Goal: Task Accomplishment & Management: Use online tool/utility

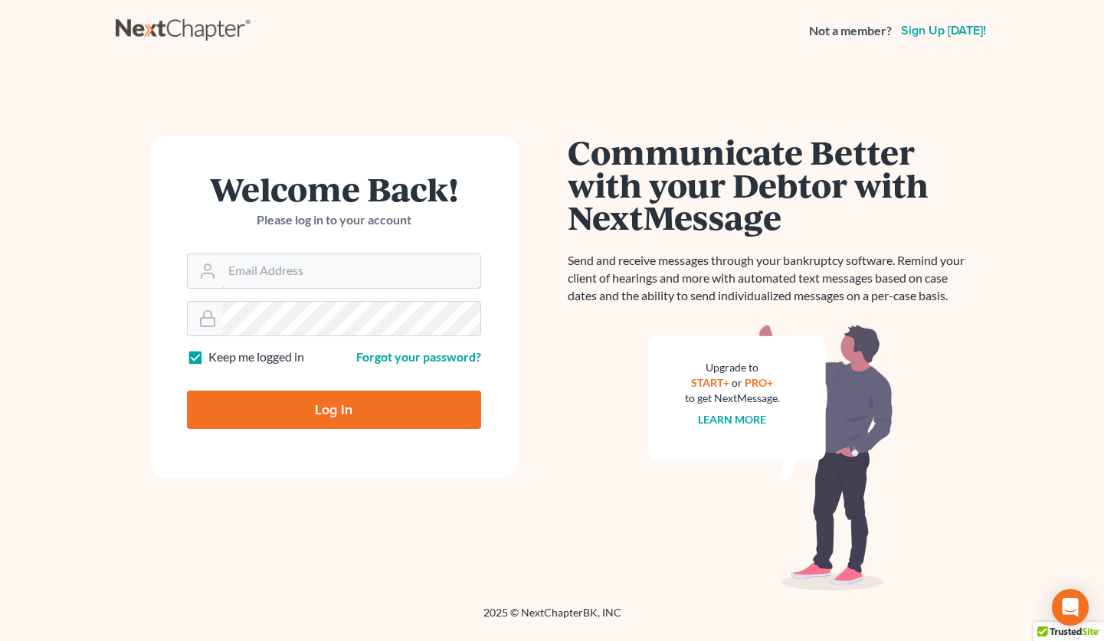
type input "[EMAIL_ADDRESS][DOMAIN_NAME]"
click at [320, 412] on input "Log In" at bounding box center [334, 410] width 294 height 38
type input "Thinking..."
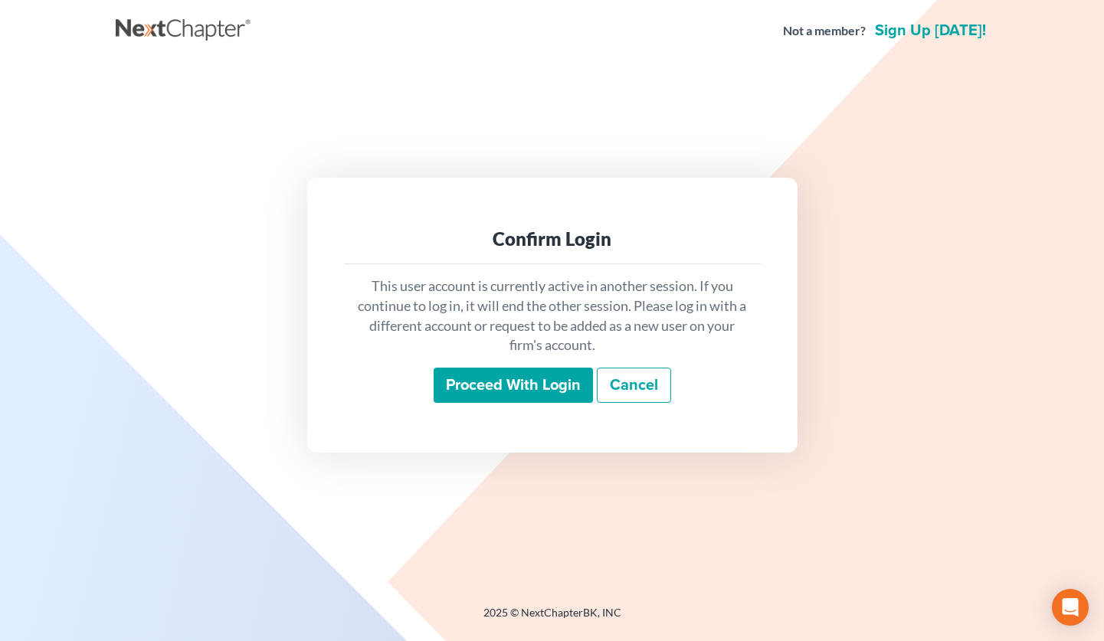
click at [510, 392] on input "Proceed with login" at bounding box center [513, 385] width 159 height 35
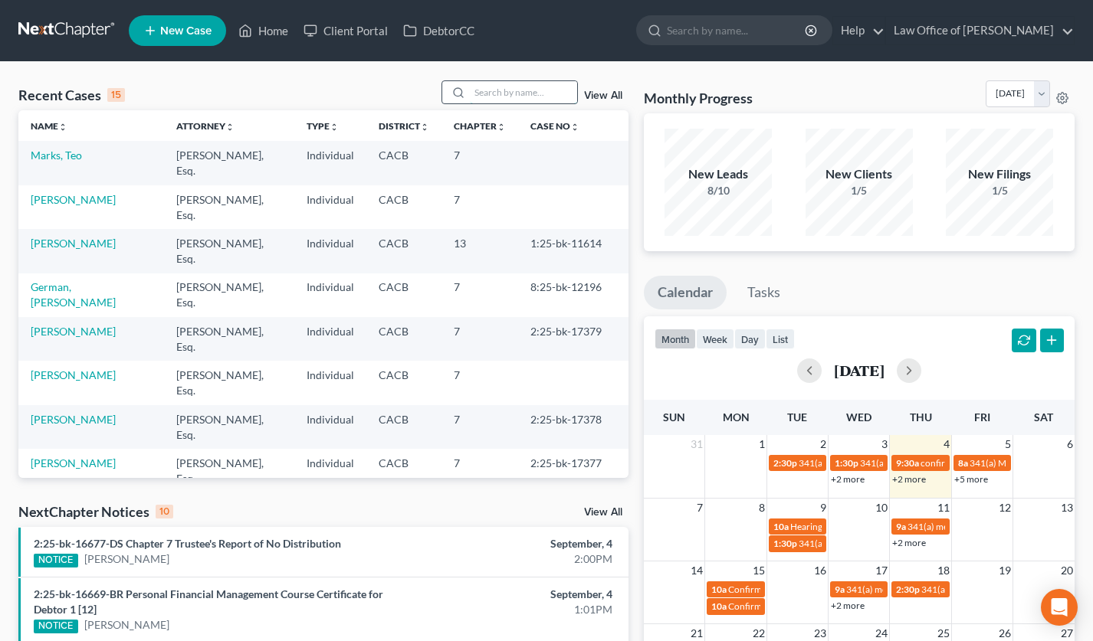
click at [574, 90] on input "search" at bounding box center [523, 92] width 107 height 22
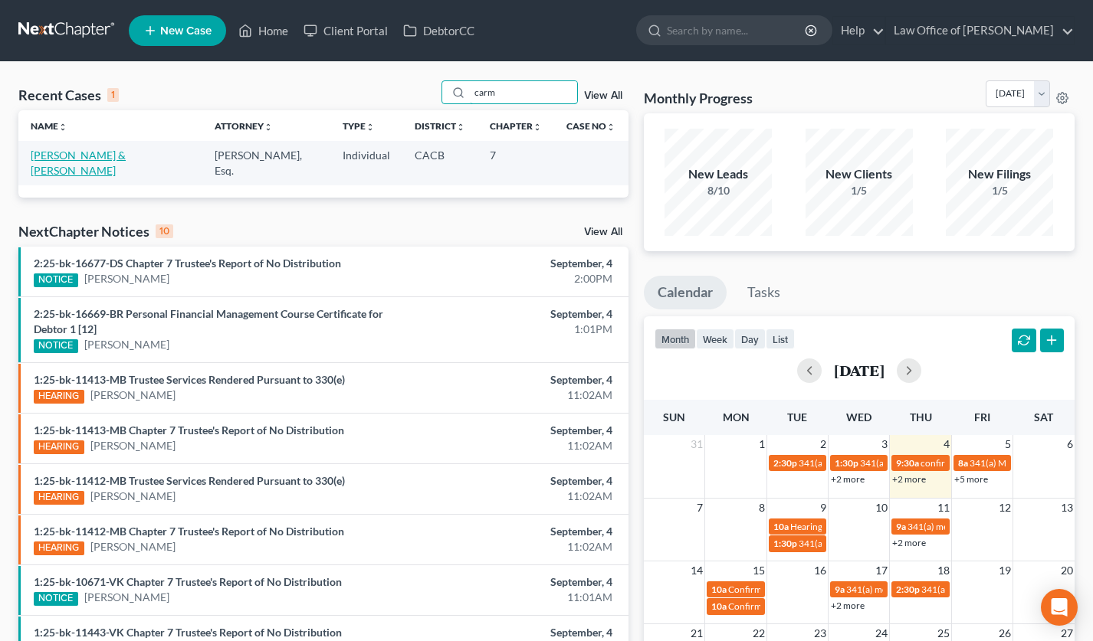
type input "carm"
click at [107, 151] on link "Peraza, Carmen & Hernandez, Marlon" at bounding box center [78, 163] width 95 height 28
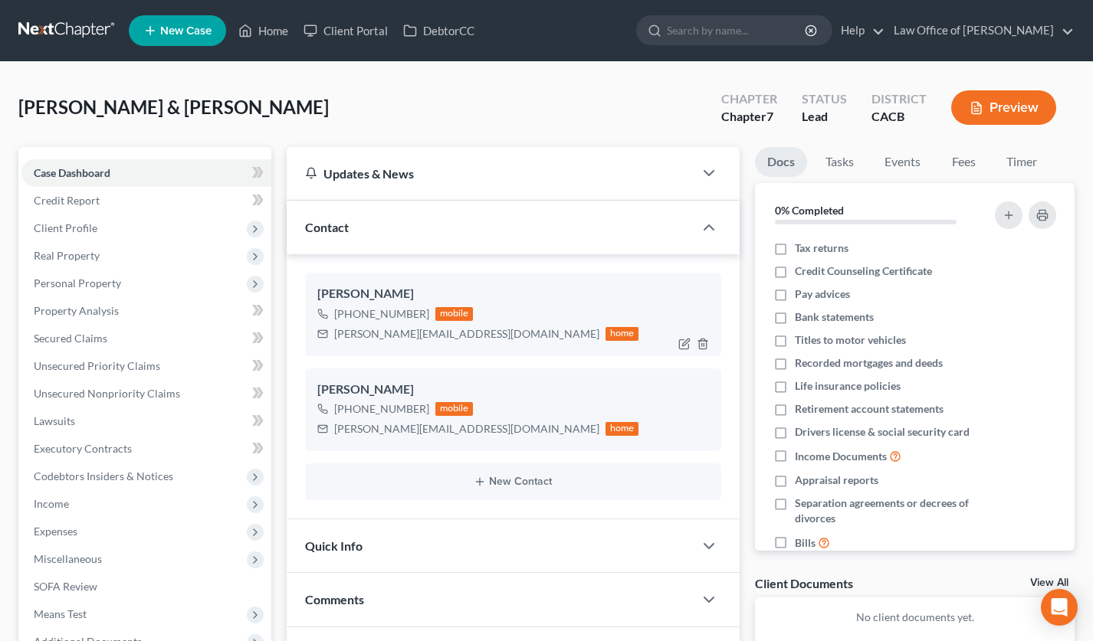
drag, startPoint x: 421, startPoint y: 313, endPoint x: 349, endPoint y: 320, distance: 73.1
click at [349, 320] on div "+1 (818) 213-5674" at bounding box center [381, 314] width 95 height 15
copy div "(818) 213-5674"
drag, startPoint x: 112, startPoint y: 252, endPoint x: 120, endPoint y: 265, distance: 15.1
click at [112, 252] on span "Real Property" at bounding box center [146, 256] width 250 height 28
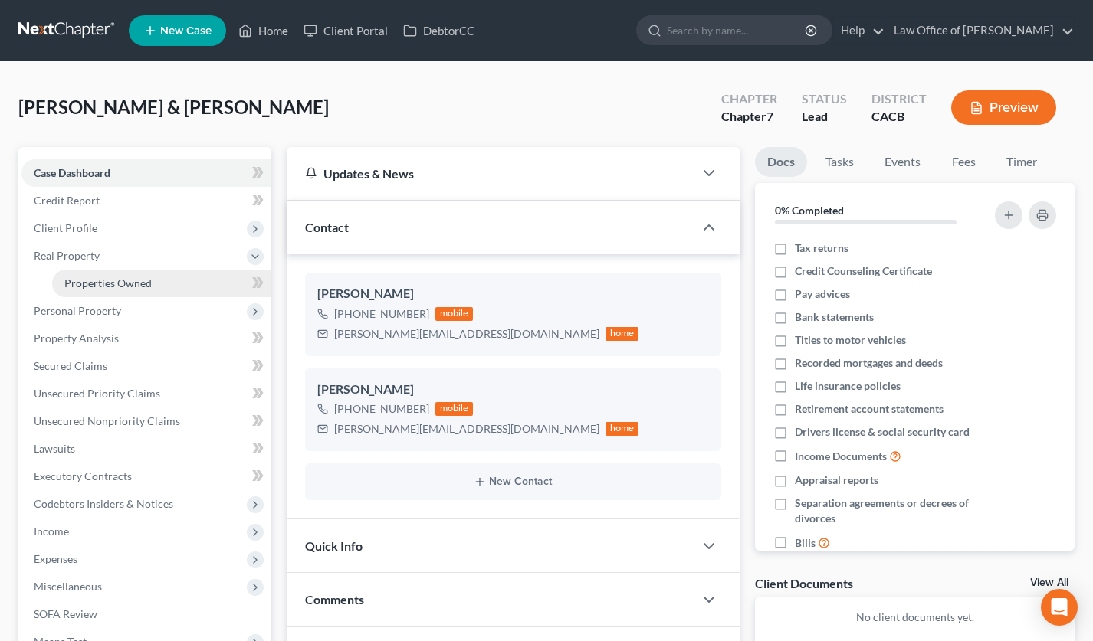
click at [116, 280] on span "Properties Owned" at bounding box center [107, 283] width 87 height 13
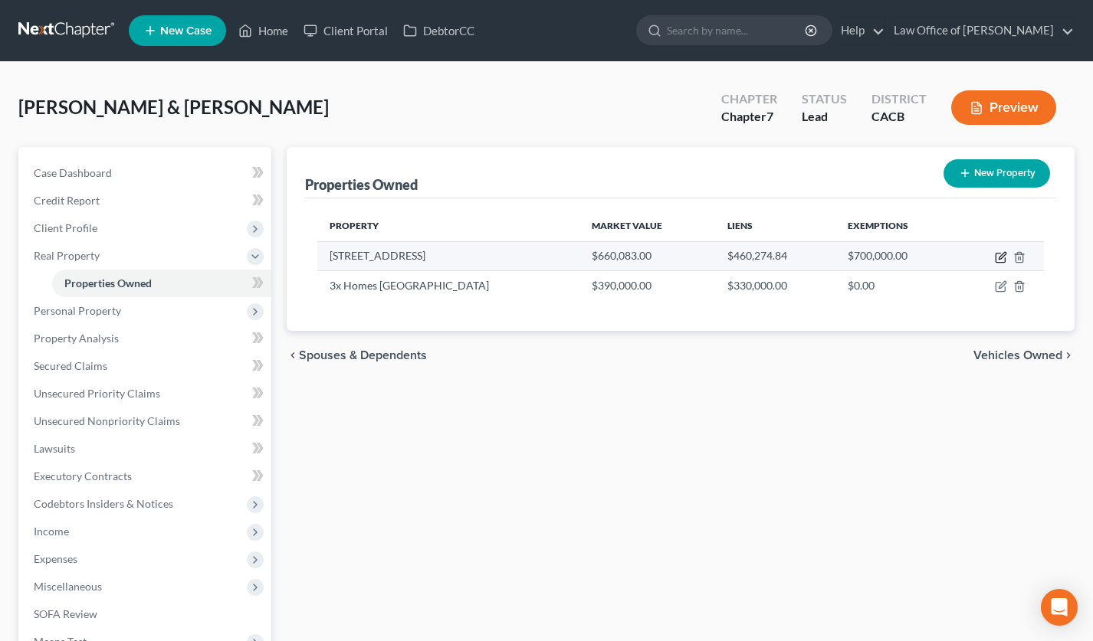
click at [1003, 254] on icon "button" at bounding box center [1001, 257] width 12 height 12
select select "4"
select select "2"
select select "1"
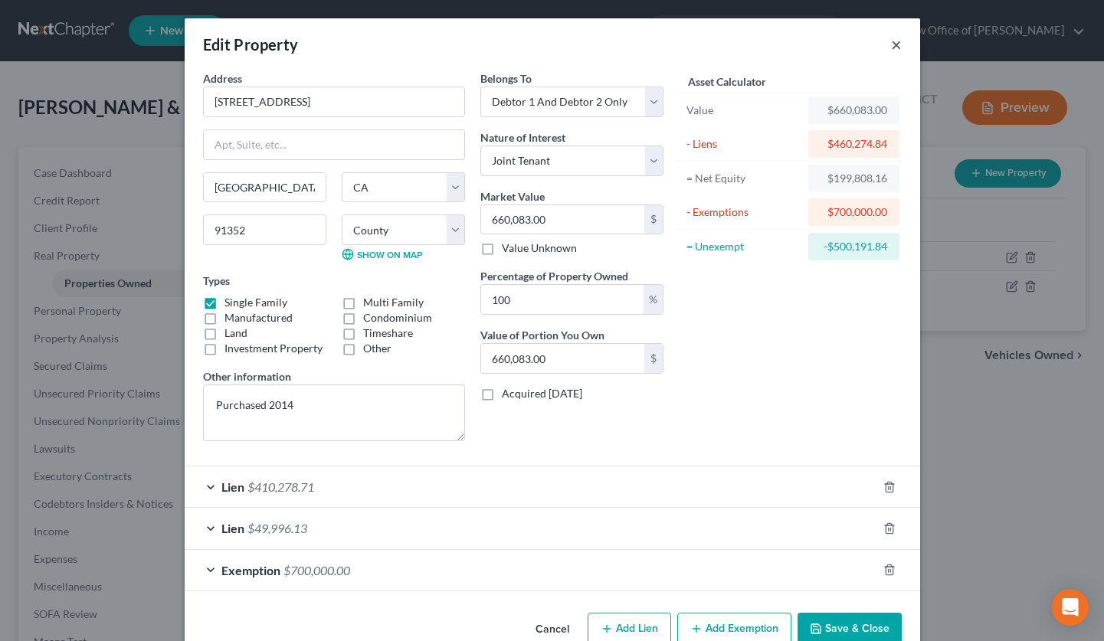
click at [891, 48] on button "×" at bounding box center [896, 44] width 11 height 18
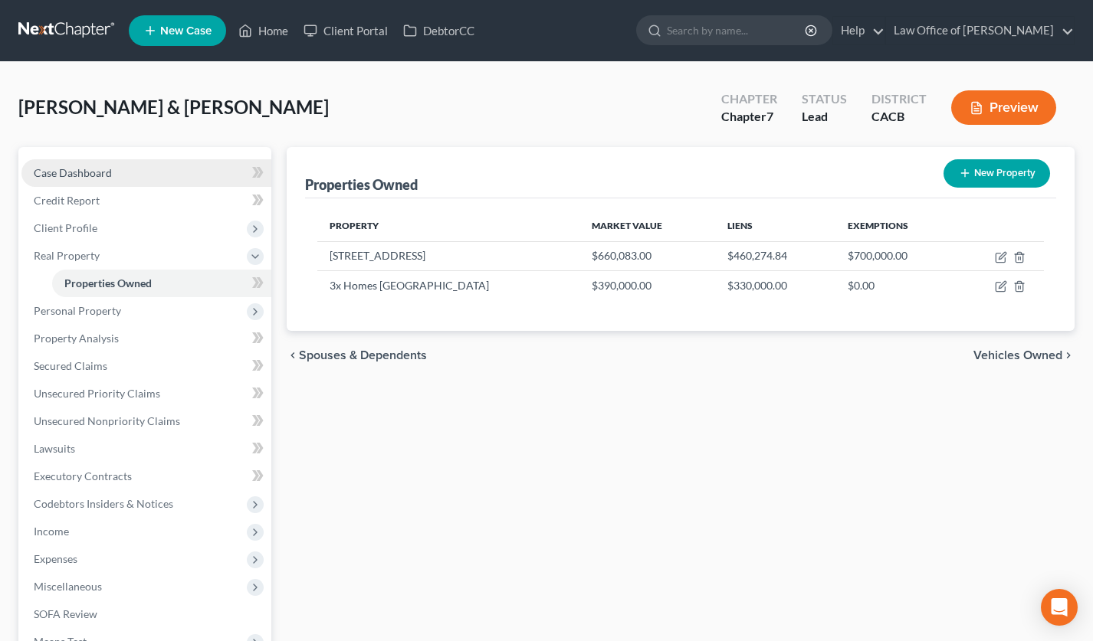
click at [110, 164] on link "Case Dashboard" at bounding box center [146, 173] width 250 height 28
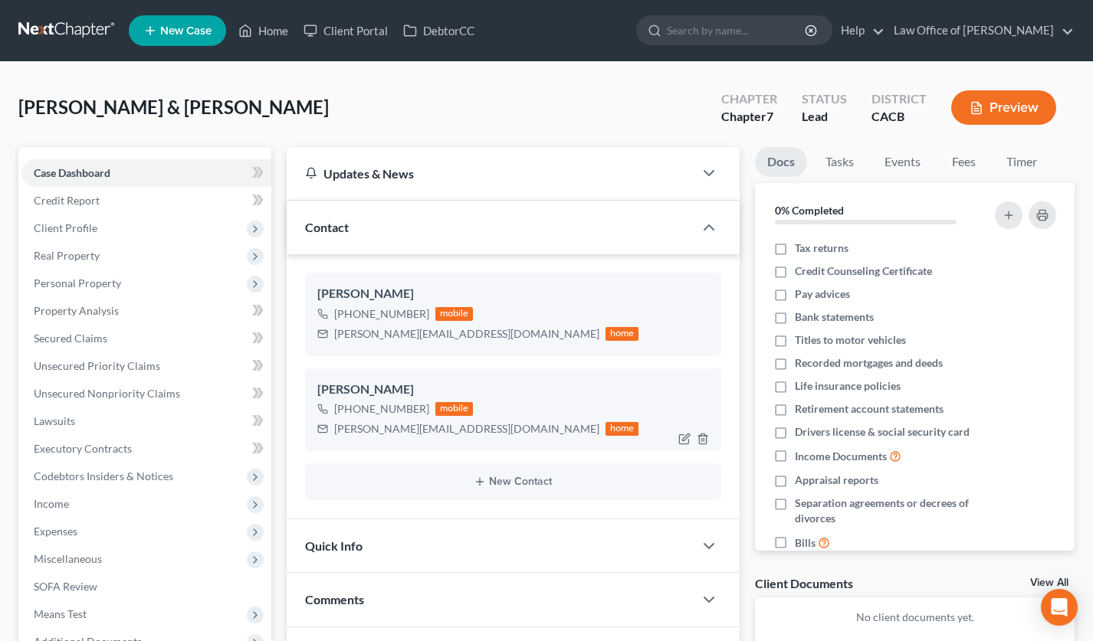
drag, startPoint x: 422, startPoint y: 408, endPoint x: 346, endPoint y: 415, distance: 76.2
click at [348, 414] on div "+1 (818) 471-3437 mobile" at bounding box center [478, 409] width 322 height 20
copy div "(818) 471-3437"
